Goal: Task Accomplishment & Management: Use online tool/utility

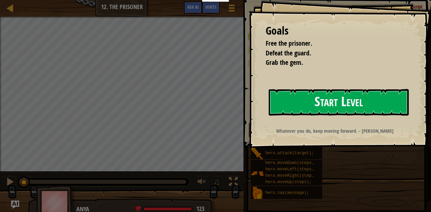
click at [344, 110] on button "Start Level" at bounding box center [339, 102] width 140 height 27
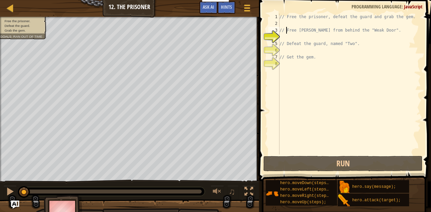
click at [286, 30] on div "// Free the prisoner, defeat the guard and grab the gem. // Free [PERSON_NAME] …" at bounding box center [349, 90] width 143 height 155
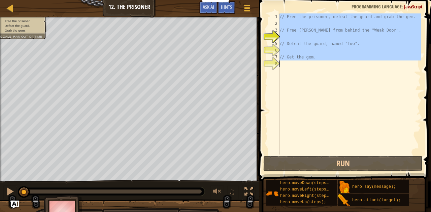
type textarea "hero.moveRight();"
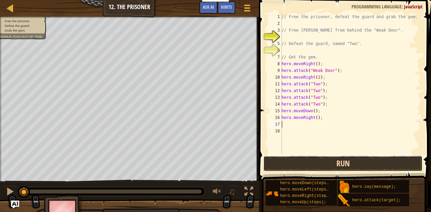
click at [353, 165] on button "Run" at bounding box center [342, 163] width 159 height 15
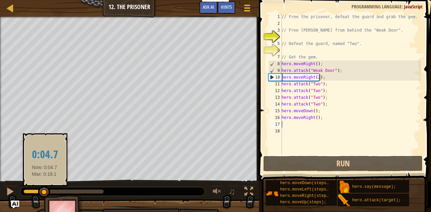
drag, startPoint x: 106, startPoint y: 192, endPoint x: 44, endPoint y: 189, distance: 61.4
click at [44, 189] on div at bounding box center [44, 192] width 12 height 12
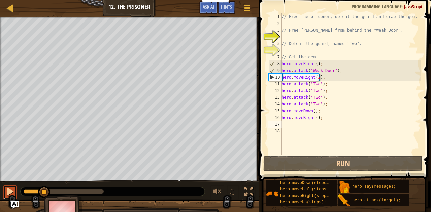
click at [9, 193] on div at bounding box center [10, 191] width 9 height 9
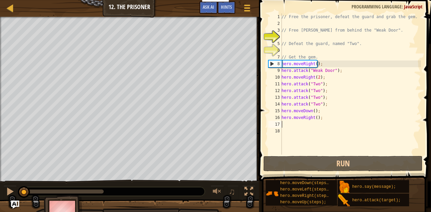
drag, startPoint x: 96, startPoint y: 193, endPoint x: 17, endPoint y: 192, distance: 79.4
click at [17, 192] on div "♫" at bounding box center [129, 190] width 259 height 20
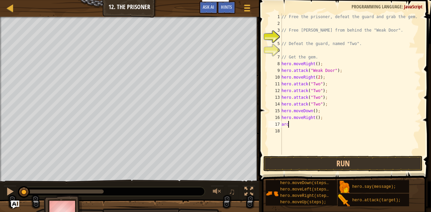
scroll to position [3, 0]
type textarea "a"
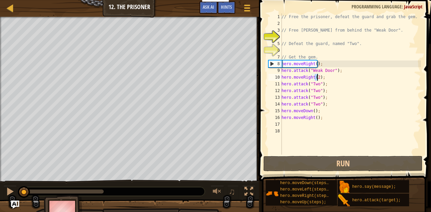
click at [317, 78] on div "// Free the prisoner, defeat the guard and grab the gem. // Free [PERSON_NAME] …" at bounding box center [350, 90] width 141 height 155
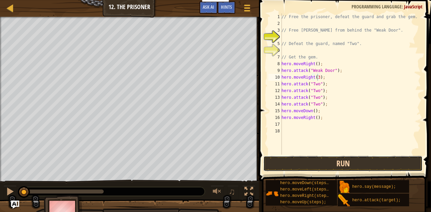
click at [334, 167] on button "Run" at bounding box center [342, 163] width 159 height 15
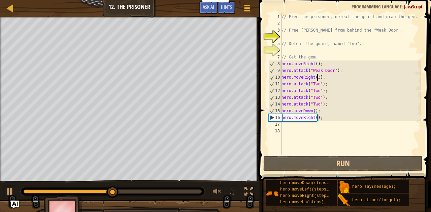
click at [304, 110] on div "// Free the prisoner, defeat the guard and grab the gem. // Free [PERSON_NAME] …" at bounding box center [350, 90] width 141 height 155
type textarea "hero.moveDown(); hero.moveRight();"
click at [296, 130] on div "// Free the prisoner, defeat the guard and grab the gem. // Free [PERSON_NAME] …" at bounding box center [350, 90] width 141 height 155
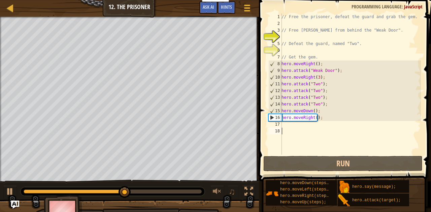
scroll to position [3, 0]
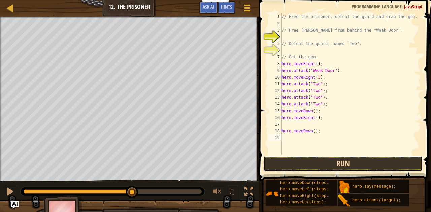
click at [365, 164] on button "Run" at bounding box center [342, 163] width 159 height 15
